Goal: Transaction & Acquisition: Download file/media

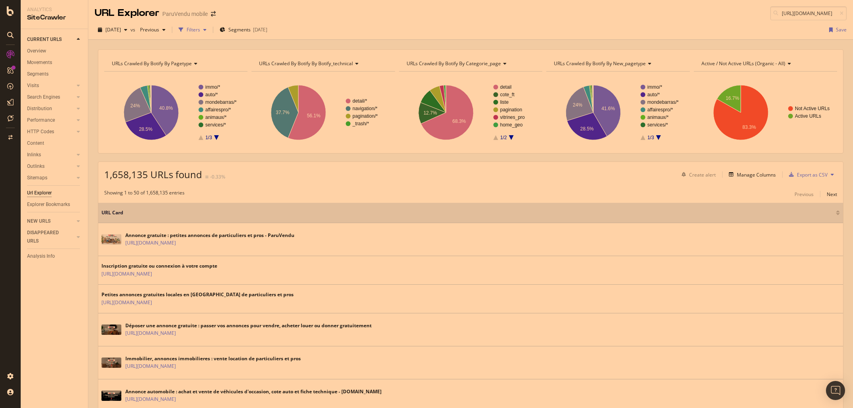
click at [210, 35] on div "Filters" at bounding box center [193, 30] width 34 height 12
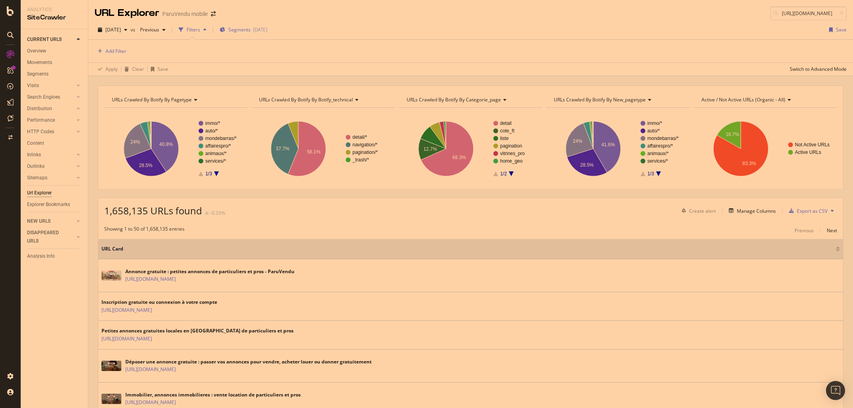
click at [251, 29] on span "Segments" at bounding box center [239, 29] width 22 height 7
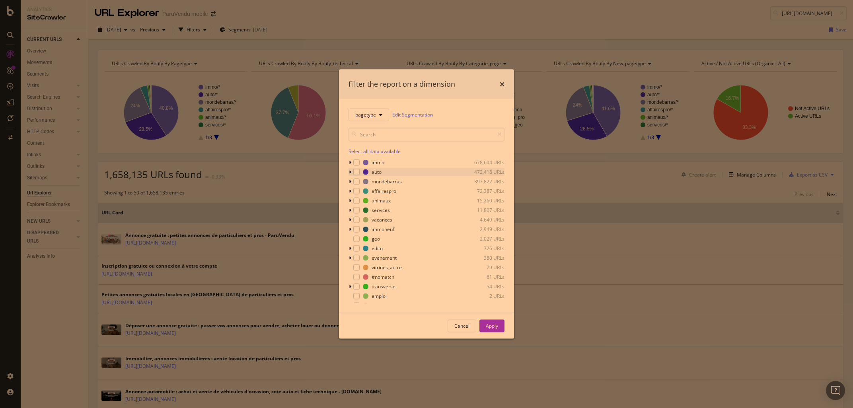
click at [351, 172] on icon "modal" at bounding box center [350, 172] width 2 height 5
click at [354, 240] on icon "modal" at bounding box center [355, 240] width 2 height 5
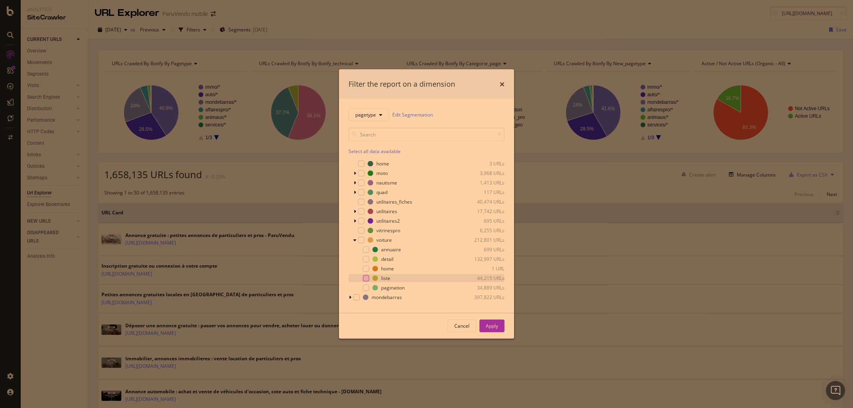
click at [363, 279] on div "modal" at bounding box center [366, 278] width 6 height 6
click at [499, 330] on button "Apply" at bounding box center [492, 326] width 25 height 13
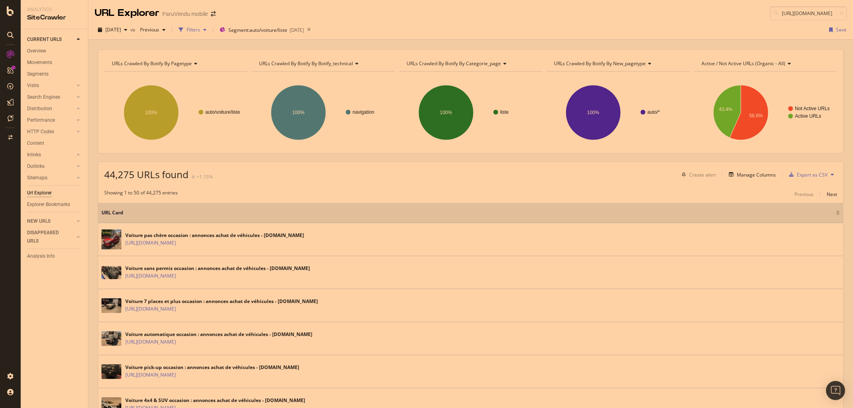
click at [206, 36] on button "Filters" at bounding box center [193, 29] width 34 height 13
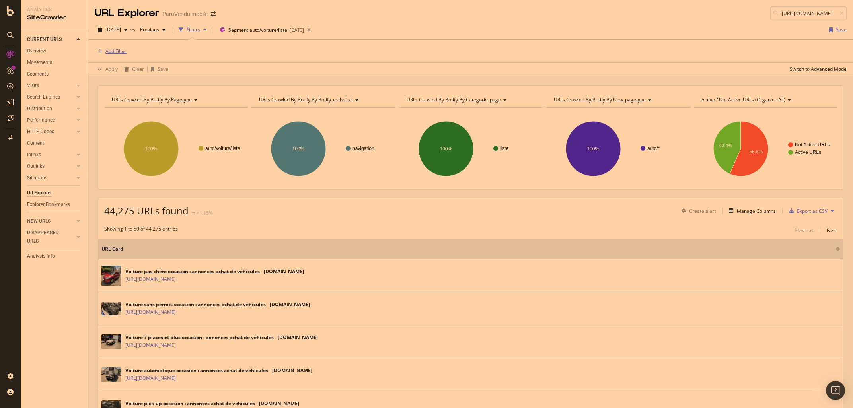
click at [119, 50] on div "Add Filter" at bounding box center [115, 51] width 21 height 7
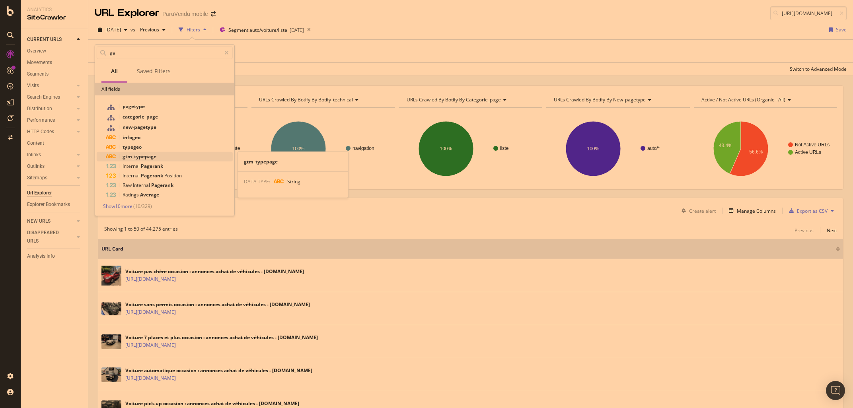
type input "ge"
click at [133, 154] on span "gtm_typepage" at bounding box center [140, 156] width 34 height 7
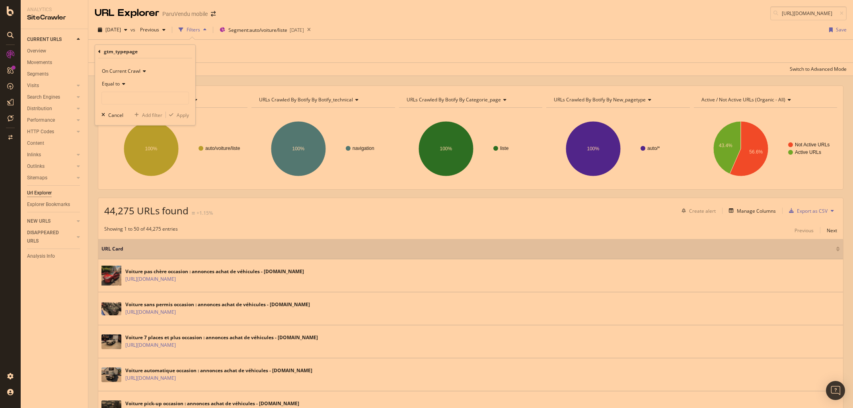
click at [127, 84] on div "Equal to" at bounding box center [145, 84] width 88 height 13
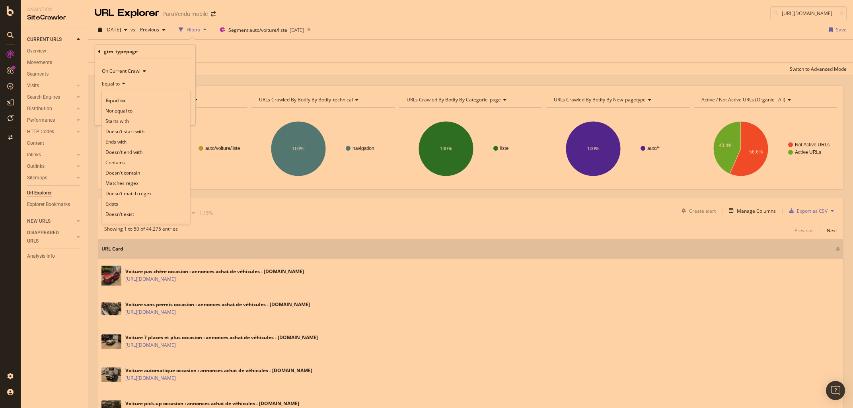
click at [122, 88] on div "Equal to" at bounding box center [145, 84] width 88 height 13
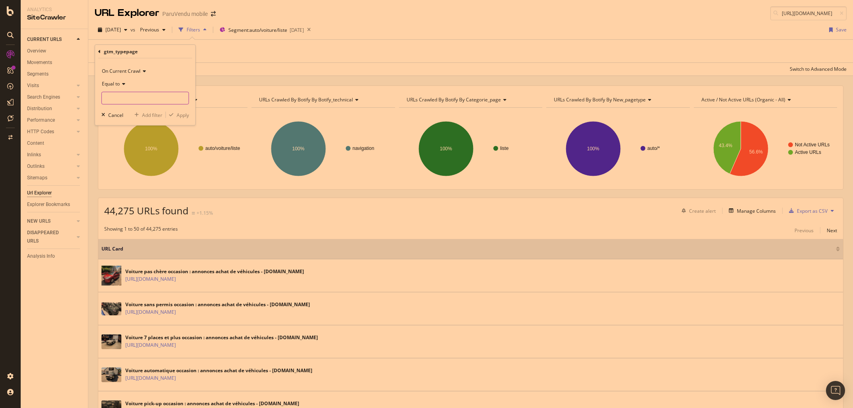
click at [118, 99] on input "text" at bounding box center [145, 98] width 87 height 13
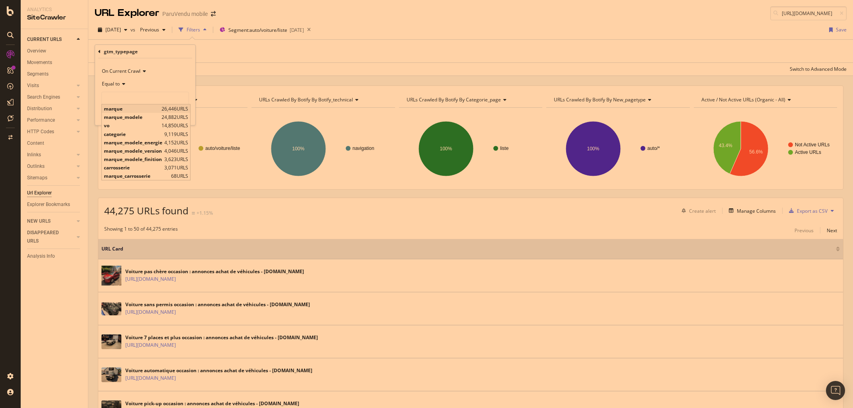
click at [118, 108] on span "marque" at bounding box center [132, 108] width 56 height 7
type input "marque"
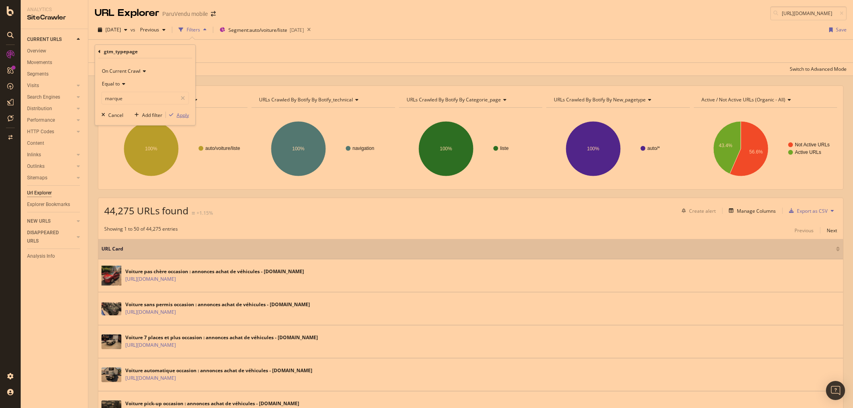
click at [187, 117] on div "Apply" at bounding box center [183, 114] width 12 height 7
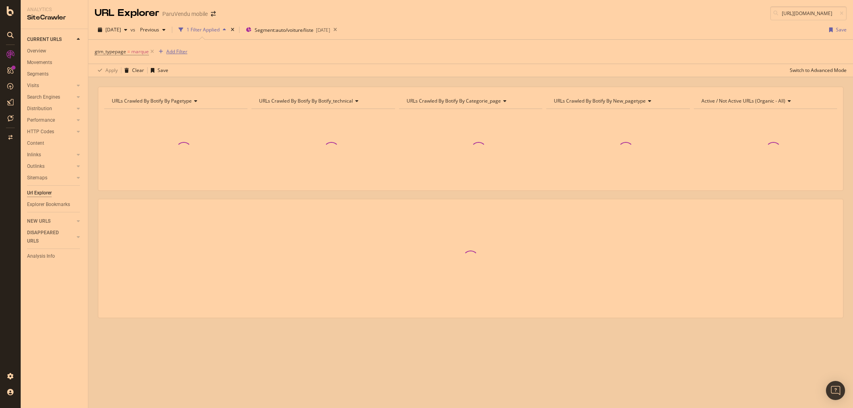
click at [181, 52] on div "Add Filter" at bounding box center [176, 51] width 21 height 7
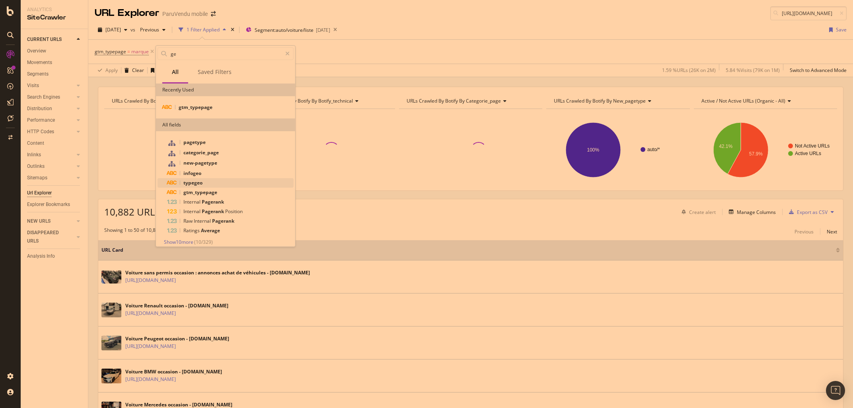
click at [190, 183] on span "typegeo" at bounding box center [192, 183] width 19 height 7
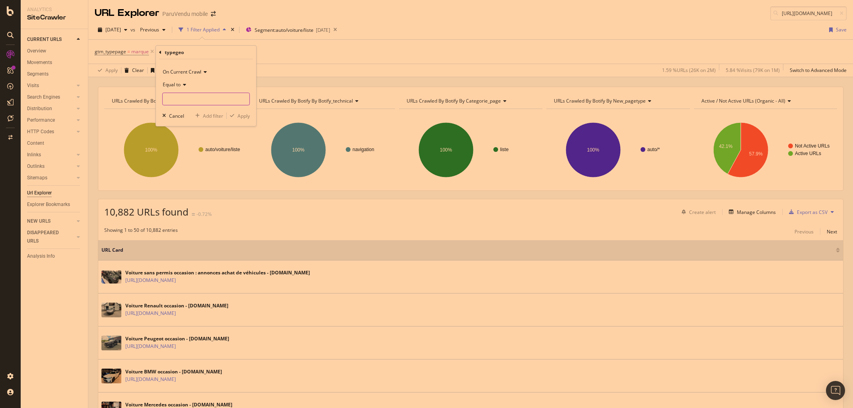
click at [176, 98] on input "text" at bounding box center [206, 99] width 87 height 13
click at [175, 110] on span "ville" at bounding box center [189, 109] width 49 height 7
type input "ville"
click at [238, 112] on button "Apply" at bounding box center [238, 116] width 23 height 8
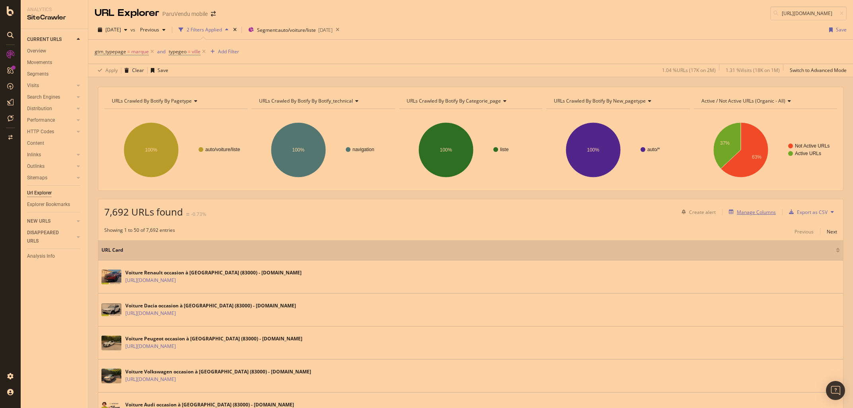
click at [763, 214] on div "Manage Columns" at bounding box center [756, 212] width 39 height 7
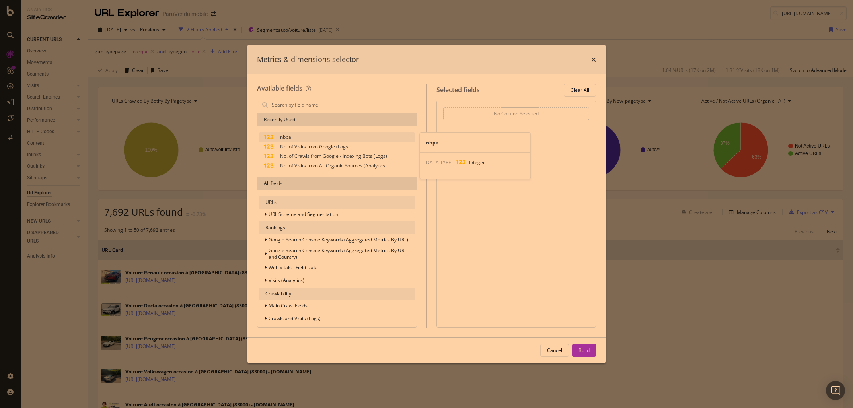
click at [285, 139] on span "nbpa" at bounding box center [285, 137] width 11 height 7
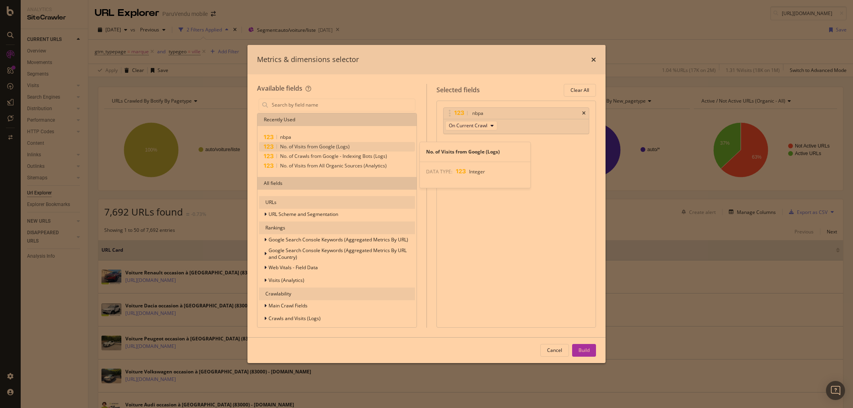
click at [290, 146] on span "No. of Visits from Google (Logs)" at bounding box center [315, 146] width 70 height 7
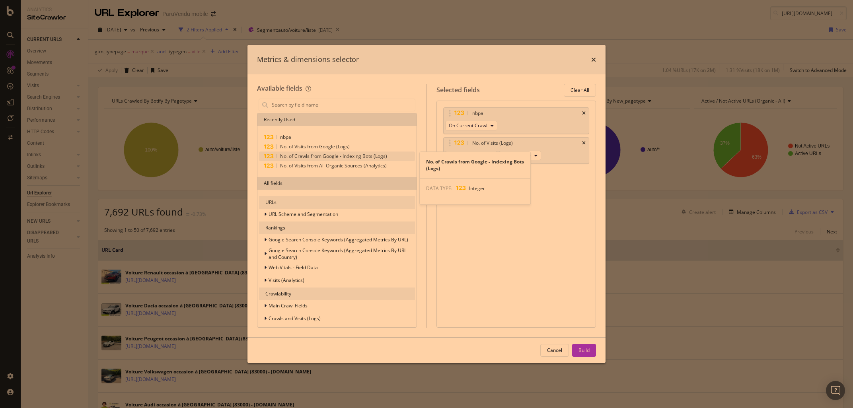
click at [291, 154] on span "No. of Crawls from Google - Indexing Bots (Logs)" at bounding box center [333, 156] width 107 height 7
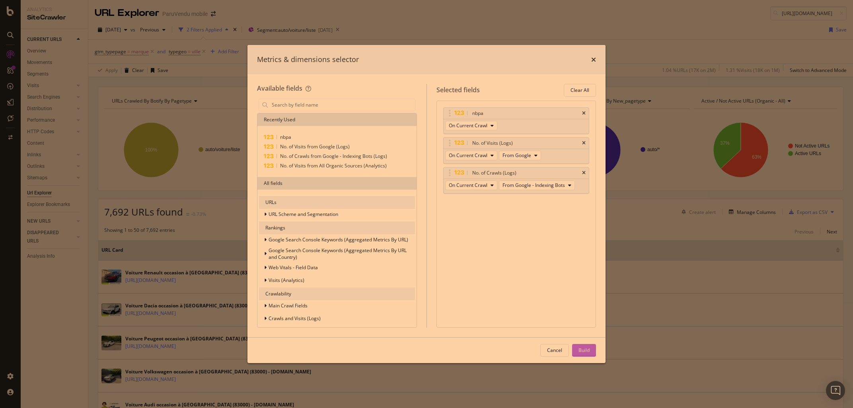
click at [586, 350] on div "Build" at bounding box center [584, 350] width 11 height 7
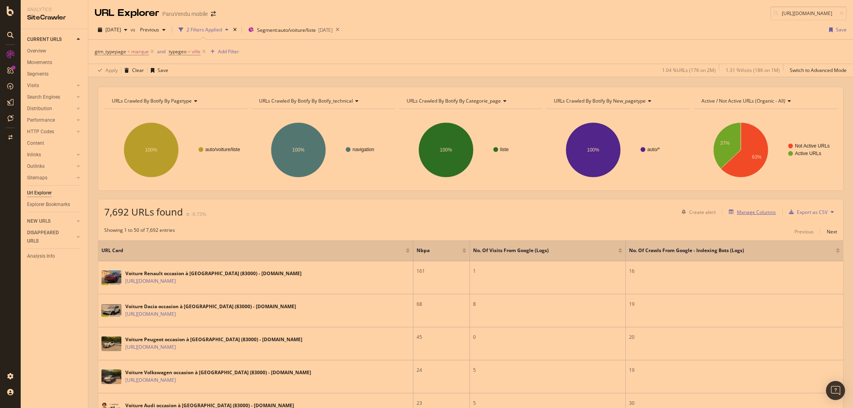
click at [748, 210] on div "Manage Columns" at bounding box center [756, 212] width 39 height 7
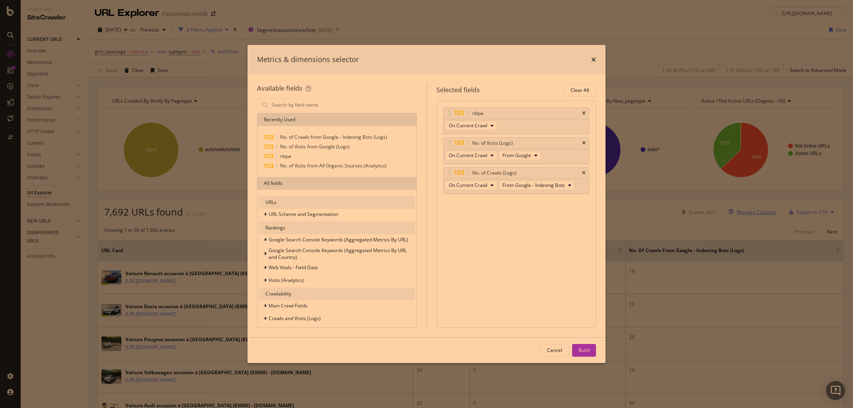
click at [748, 210] on div "Metrics & dimensions selector Available fields Recently Used No. of Crawls from…" at bounding box center [426, 204] width 853 height 408
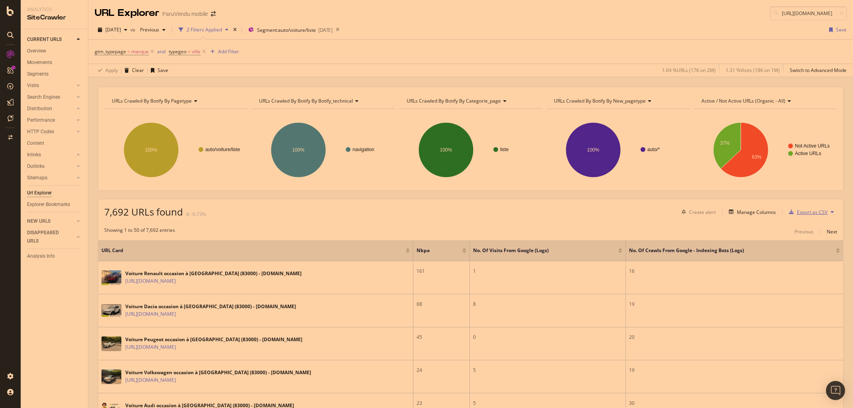
click at [816, 215] on div "Export as CSV" at bounding box center [812, 212] width 31 height 7
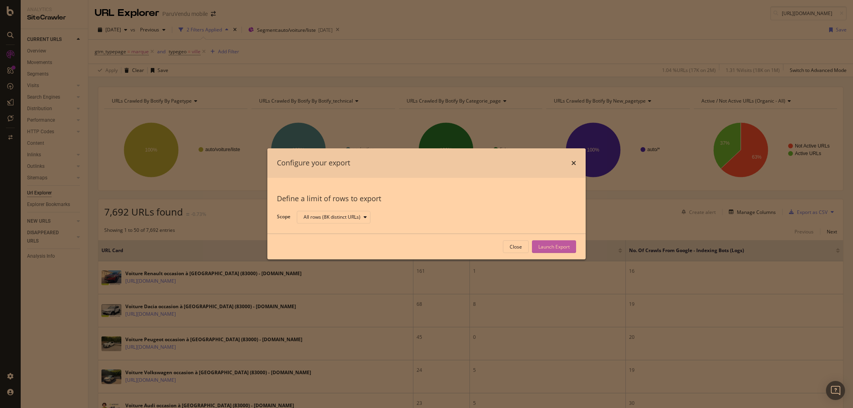
click at [560, 248] on div "Launch Export" at bounding box center [554, 247] width 31 height 7
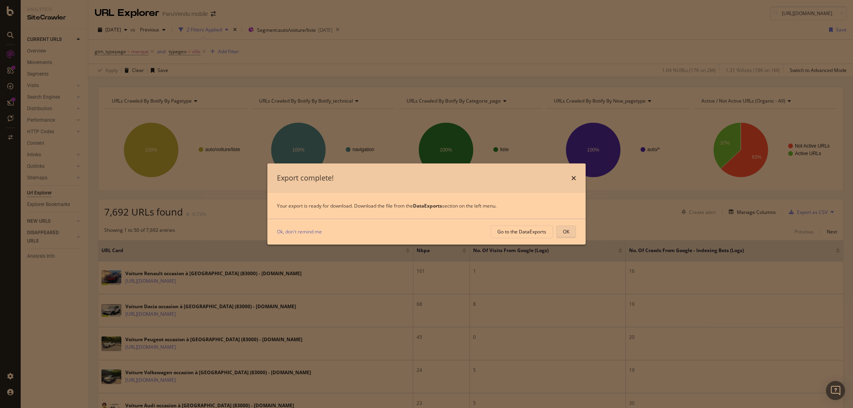
click at [569, 232] on div "OK" at bounding box center [566, 231] width 6 height 7
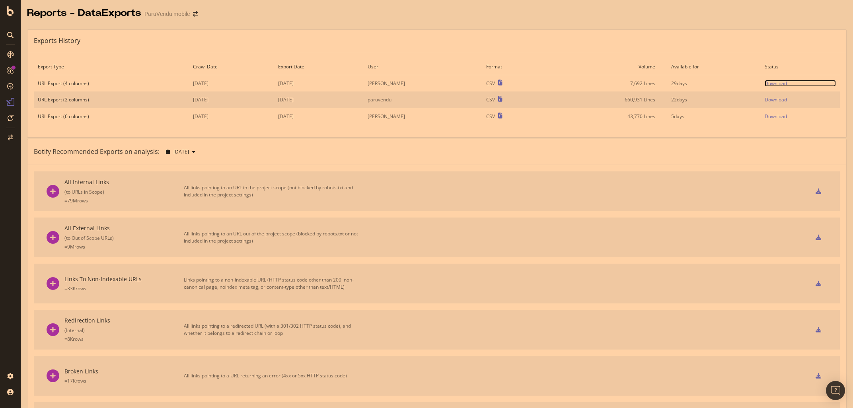
click at [780, 84] on div "Download" at bounding box center [776, 83] width 22 height 7
